Goal: Task Accomplishment & Management: Manage account settings

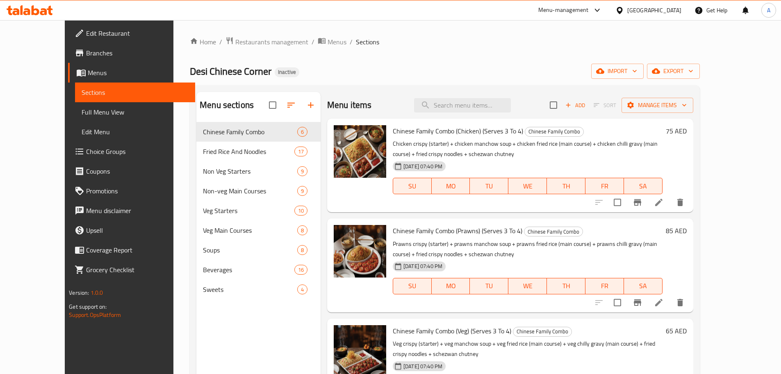
click at [75, 33] on icon at bounding box center [80, 33] width 10 height 10
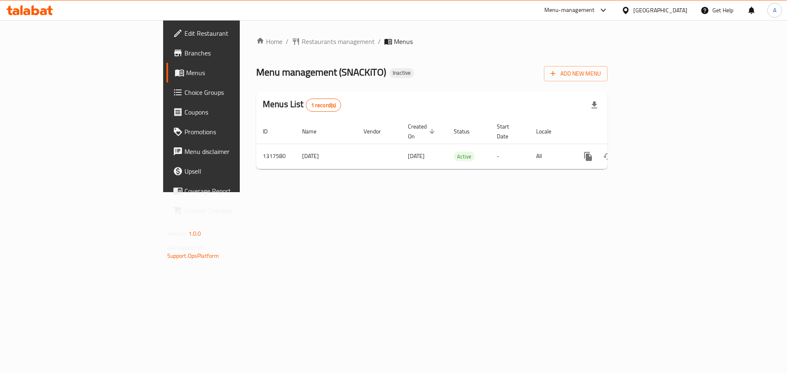
click at [453, 55] on div "Home / Restaurants management / Menus Menu management ( SNACKiTO ) Inactive Add…" at bounding box center [431, 105] width 351 height 139
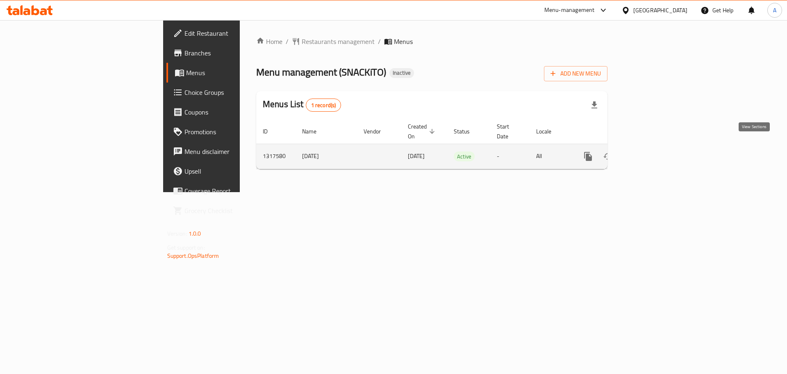
click at [652, 151] on icon "enhanced table" at bounding box center [648, 156] width 10 height 10
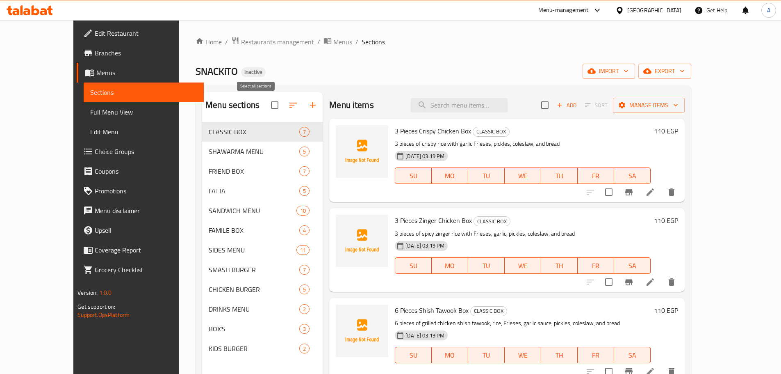
click at [283, 107] on button "button" at bounding box center [293, 105] width 20 height 20
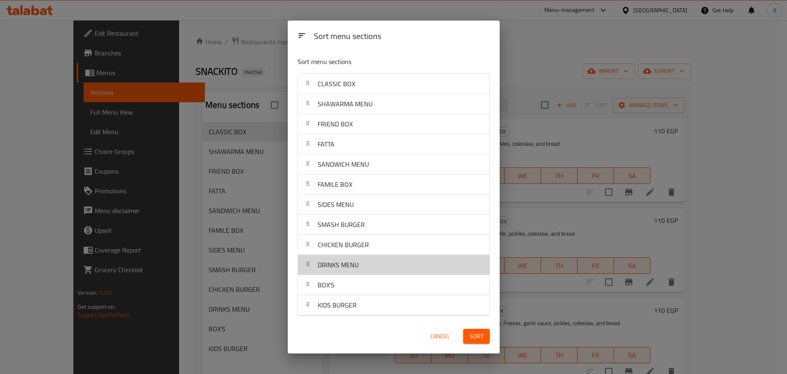
click at [349, 268] on span "DRINKS MENU" at bounding box center [338, 264] width 41 height 12
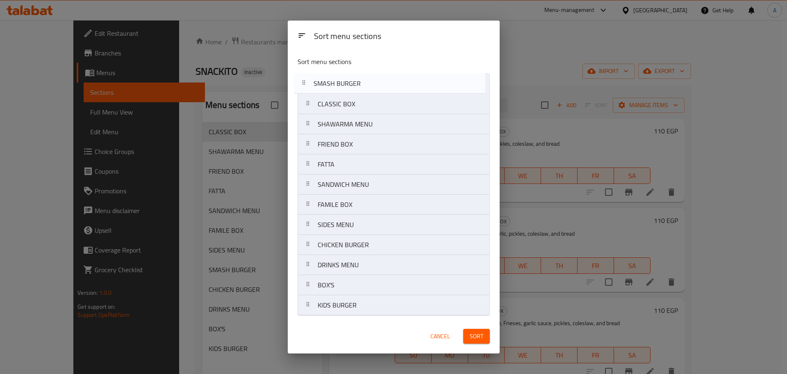
drag, startPoint x: 352, startPoint y: 230, endPoint x: 349, endPoint y: 86, distance: 143.6
click at [349, 86] on nav "CLASSIC BOX SHAWARMA MENU FRIEND BOX FATTA SANDWICH MENU FAMILE BOX SIDES MENU …" at bounding box center [394, 194] width 192 height 242
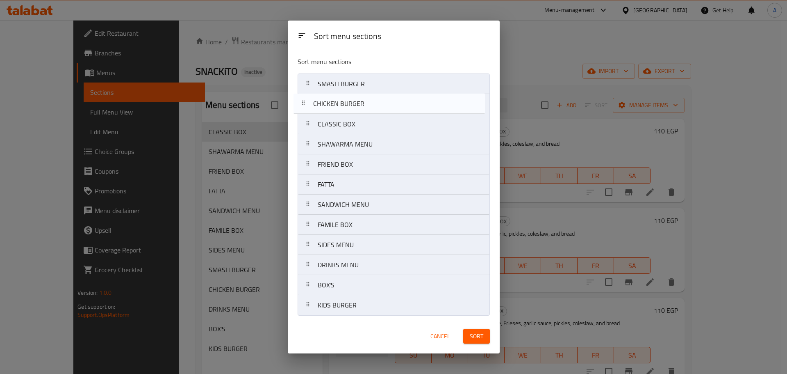
drag, startPoint x: 365, startPoint y: 251, endPoint x: 361, endPoint y: 107, distance: 143.6
click at [361, 107] on nav "SMASH BURGER CLASSIC BOX SHAWARMA MENU FRIEND BOX FATTA SANDWICH MENU FAMILE BO…" at bounding box center [394, 194] width 192 height 242
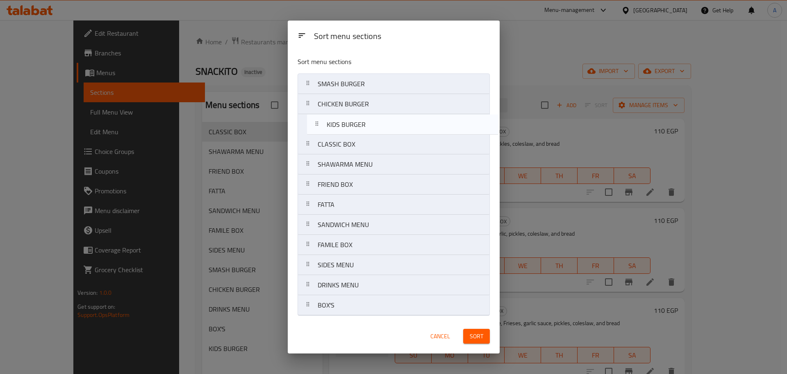
drag, startPoint x: 344, startPoint y: 306, endPoint x: 353, endPoint y: 123, distance: 183.9
click at [353, 123] on nav "SMASH BURGER CHICKEN BURGER CLASSIC BOX SHAWARMA MENU FRIEND BOX FATTA SANDWICH…" at bounding box center [394, 194] width 192 height 242
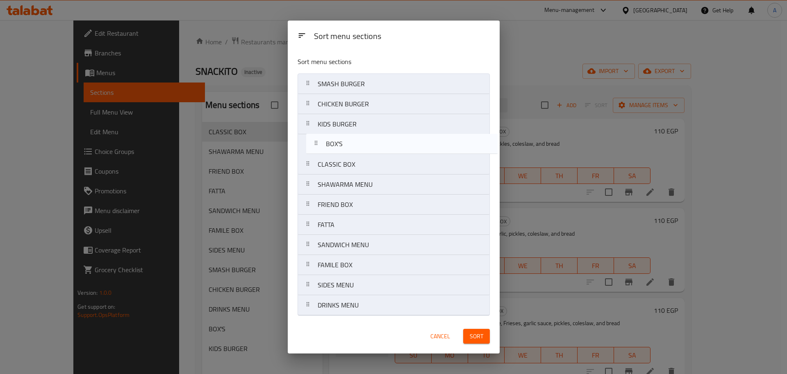
drag, startPoint x: 352, startPoint y: 310, endPoint x: 360, endPoint y: 146, distance: 164.6
click at [360, 146] on nav "SMASH BURGER CHICKEN BURGER KIDS BURGER CLASSIC BOX SHAWARMA MENU FRIEND BOX FA…" at bounding box center [394, 194] width 192 height 242
drag, startPoint x: 340, startPoint y: 173, endPoint x: 339, endPoint y: 167, distance: 5.9
click at [339, 167] on nav "SMASH BURGER CHICKEN BURGER KIDS BURGER BOX'S CLASSIC BOX SHAWARMA MENU FRIEND …" at bounding box center [394, 194] width 192 height 242
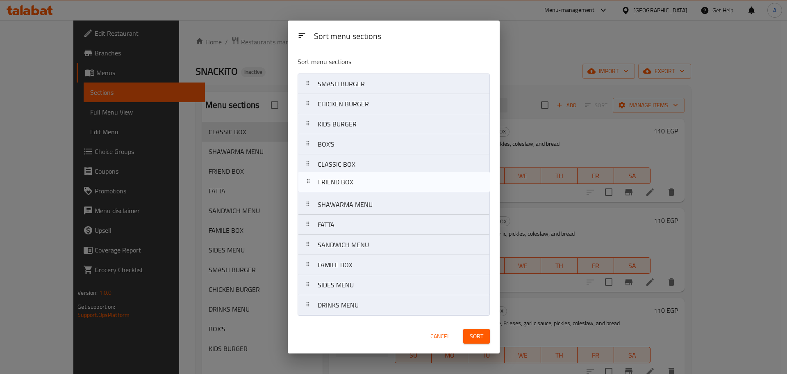
drag, startPoint x: 354, startPoint y: 201, endPoint x: 354, endPoint y: 182, distance: 19.3
click at [354, 182] on nav "SMASH BURGER CHICKEN BURGER KIDS BURGER BOX'S CLASSIC BOX SHAWARMA MENU FRIEND …" at bounding box center [394, 194] width 192 height 242
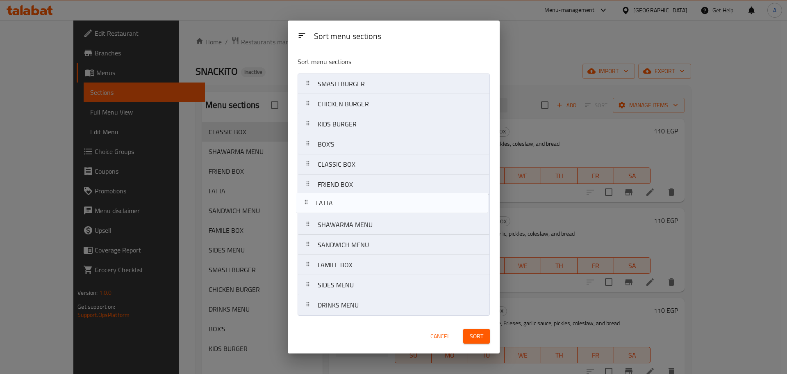
drag, startPoint x: 369, startPoint y: 223, endPoint x: 368, endPoint y: 197, distance: 25.4
click at [368, 197] on nav "SMASH BURGER CHICKEN BURGER KIDS BURGER BOX'S CLASSIC BOX FRIEND BOX SHAWARMA M…" at bounding box center [394, 194] width 192 height 242
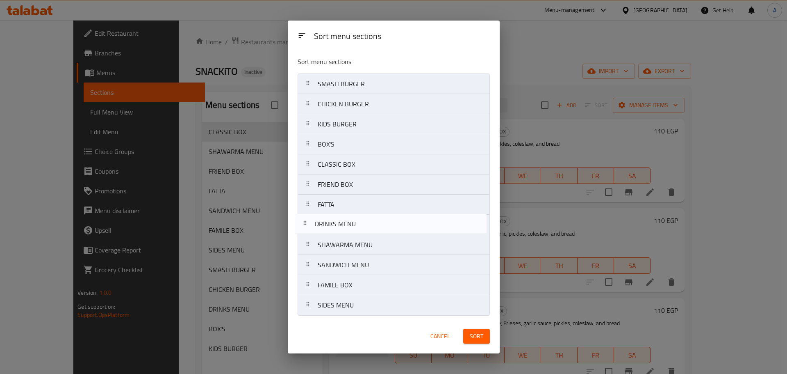
drag, startPoint x: 378, startPoint y: 307, endPoint x: 376, endPoint y: 223, distance: 84.1
click at [376, 223] on nav "SMASH BURGER CHICKEN BURGER KIDS BURGER BOX'S CLASSIC BOX FRIEND BOX FATTA SHAW…" at bounding box center [394, 194] width 192 height 242
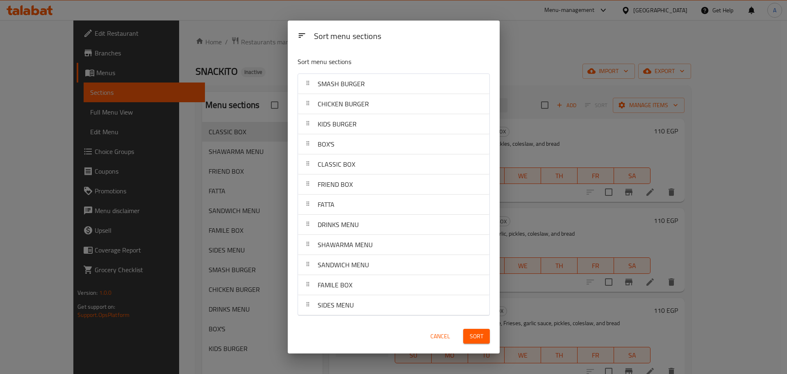
click at [474, 335] on span "Sort" at bounding box center [477, 336] width 14 height 10
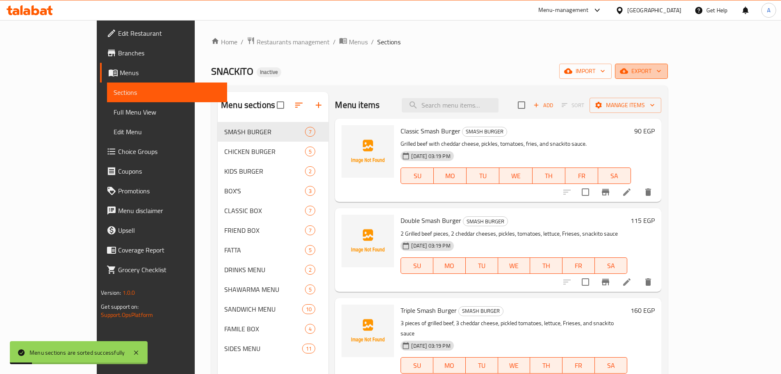
click at [661, 66] on span "export" at bounding box center [642, 71] width 40 height 10
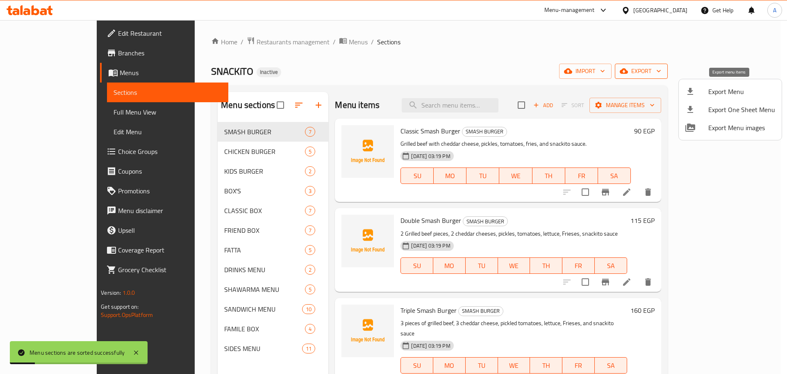
click at [731, 87] on span "Export Menu" at bounding box center [742, 92] width 67 height 10
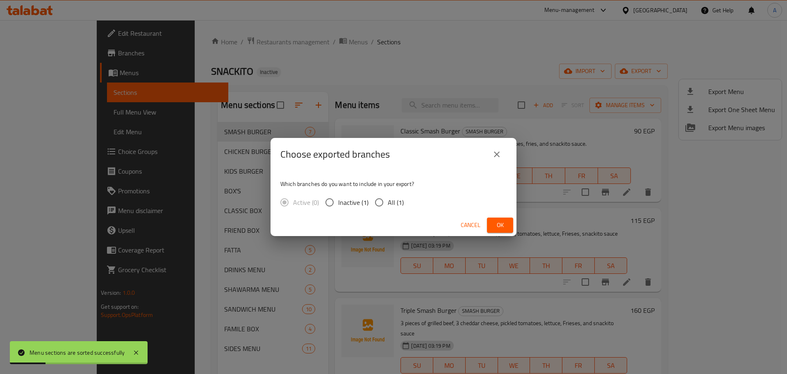
drag, startPoint x: 399, startPoint y: 198, endPoint x: 414, endPoint y: 206, distance: 16.9
click at [398, 198] on span "All (1)" at bounding box center [396, 202] width 16 height 10
click at [388, 198] on input "All (1)" at bounding box center [379, 202] width 17 height 17
radio input "true"
click at [497, 223] on span "Ok" at bounding box center [500, 225] width 13 height 10
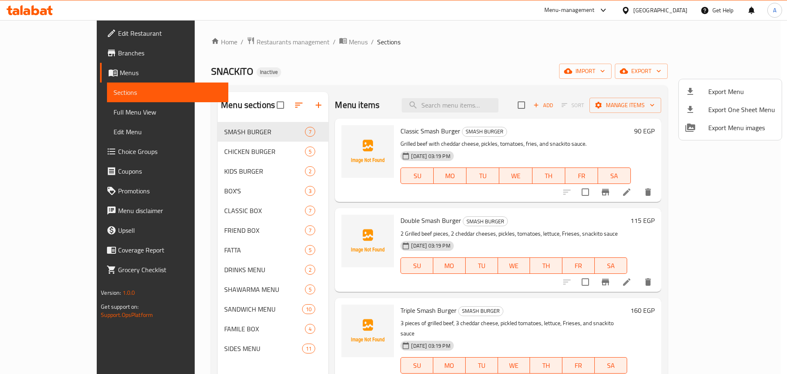
click at [499, 112] on div at bounding box center [393, 187] width 787 height 374
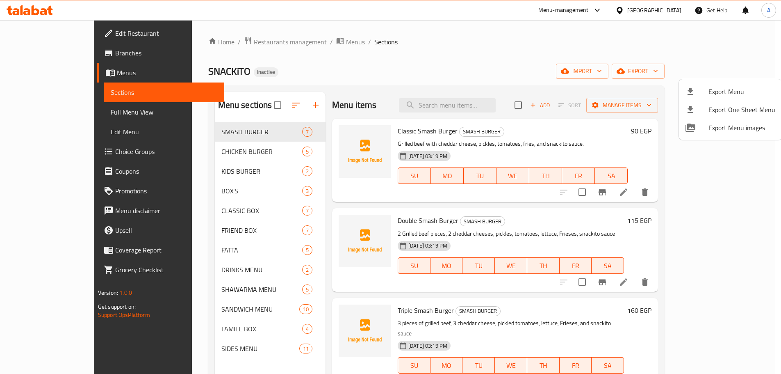
click at [496, 112] on input "search" at bounding box center [447, 105] width 97 height 14
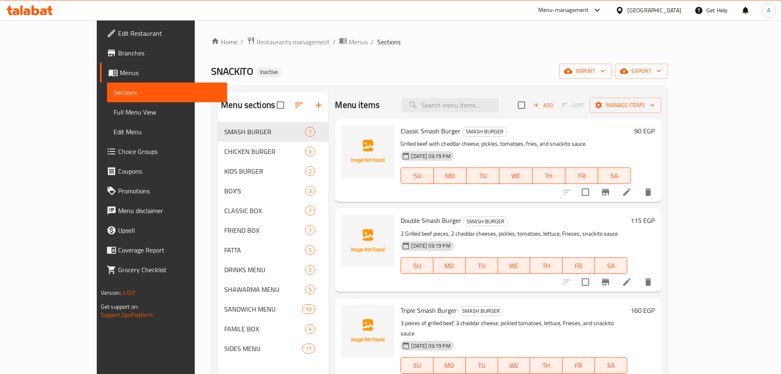
paste input "6 Pieces Shish Tawook Box"
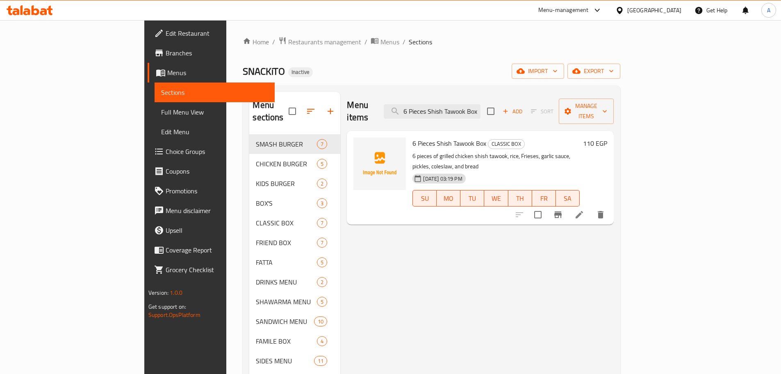
type input "6 Pieces Shish Tawook Box"
click at [583, 211] on icon at bounding box center [579, 214] width 7 height 7
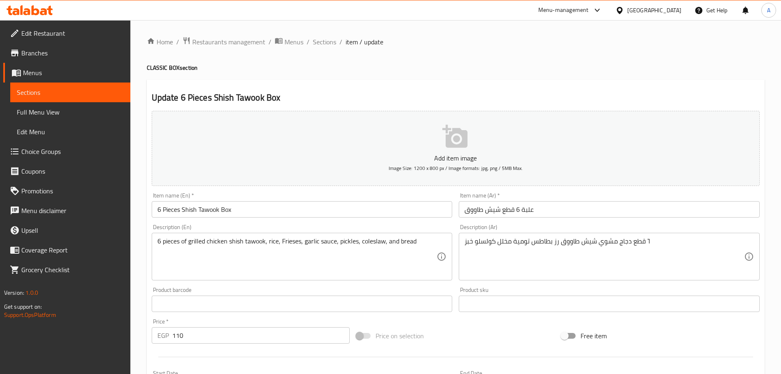
click at [555, 205] on input "علبة 6 قطع شيش طاووق" at bounding box center [609, 209] width 301 height 16
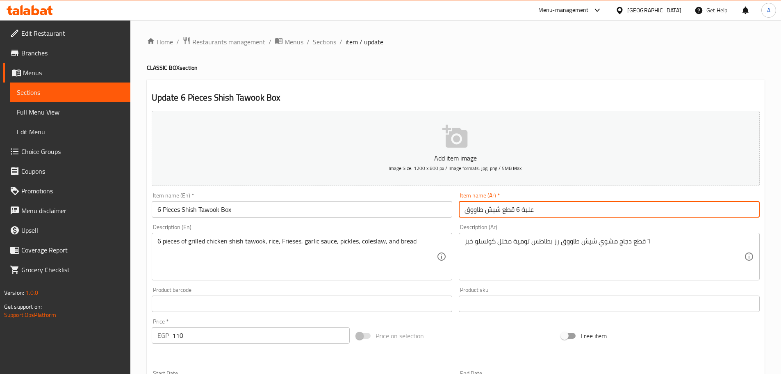
click at [555, 205] on input "علبة 6 قطع شيش طاووق" at bounding box center [609, 209] width 301 height 16
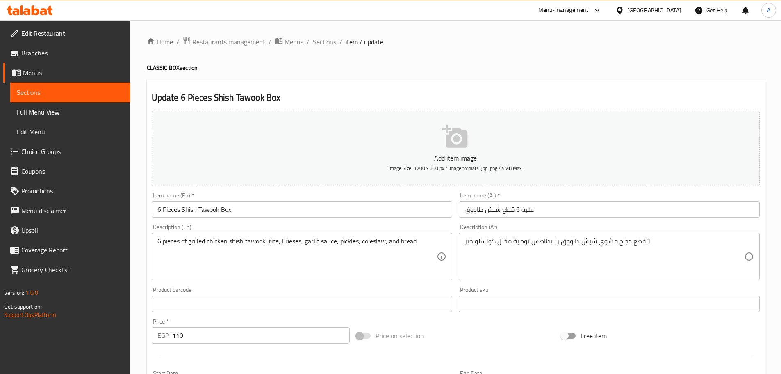
click at [410, 71] on h4 "CLASSIC BOX section" at bounding box center [456, 68] width 618 height 8
click at [321, 42] on span "Sections" at bounding box center [324, 42] width 23 height 10
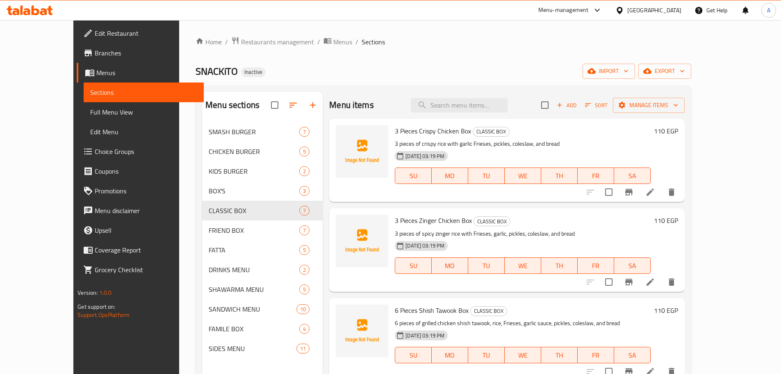
click at [439, 69] on div "SNACKiTO Inactive import export" at bounding box center [444, 71] width 496 height 15
click at [667, 8] on div "Egypt" at bounding box center [654, 10] width 54 height 9
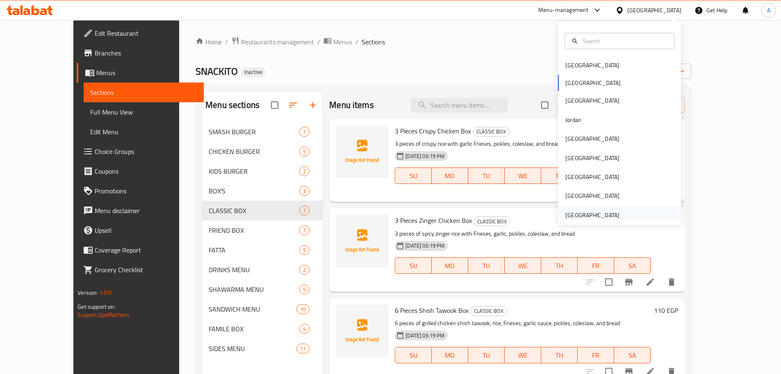
click at [594, 211] on div "[GEOGRAPHIC_DATA]" at bounding box center [592, 214] width 54 height 9
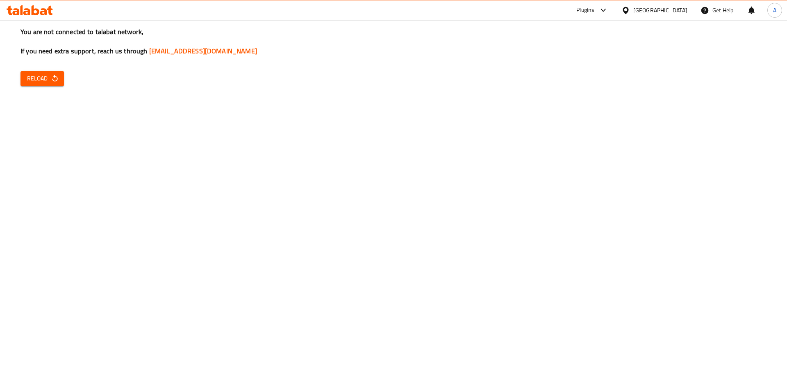
drag, startPoint x: 132, startPoint y: 114, endPoint x: 81, endPoint y: 88, distance: 57.0
click at [131, 113] on div "You are not connected to talabat network, If you need extra support, reach us t…" at bounding box center [393, 187] width 787 height 374
click at [39, 76] on span "Reload" at bounding box center [42, 78] width 30 height 10
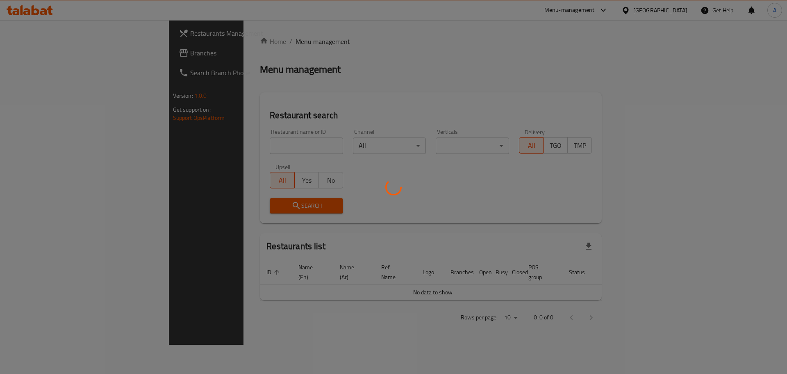
click at [81, 57] on div at bounding box center [393, 187] width 787 height 374
click at [73, 56] on div at bounding box center [393, 187] width 787 height 374
click at [72, 54] on div at bounding box center [393, 187] width 787 height 374
click at [90, 48] on div at bounding box center [393, 187] width 787 height 374
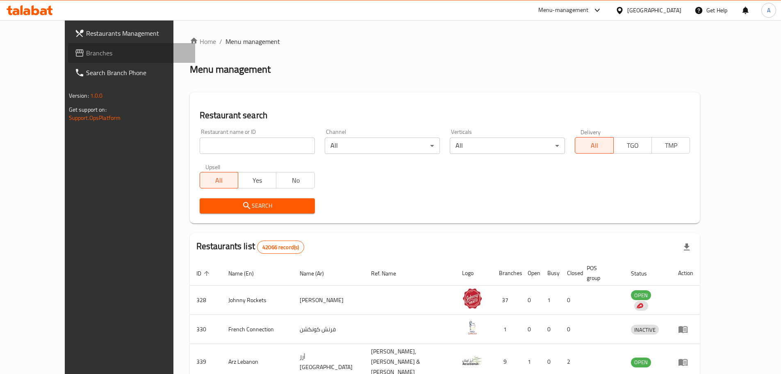
click at [90, 48] on span "Branches" at bounding box center [137, 53] width 103 height 10
